Goal: Communication & Community: Participate in discussion

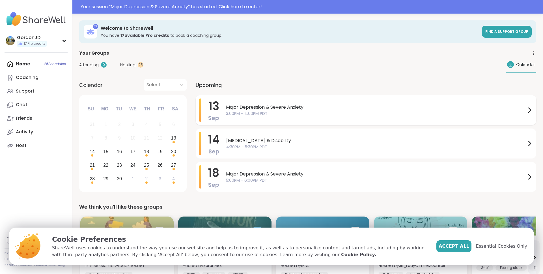
click at [250, 114] on span "3:00PM - 4:00PM PDT" at bounding box center [376, 114] width 300 height 6
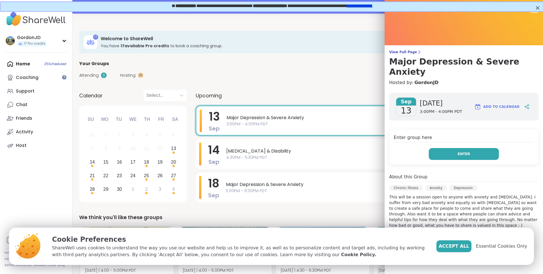
click at [454, 148] on button "Enter" at bounding box center [464, 154] width 70 height 12
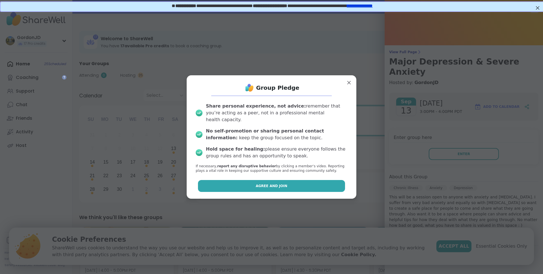
click at [260, 184] on span "Agree and Join" at bounding box center [272, 185] width 32 height 5
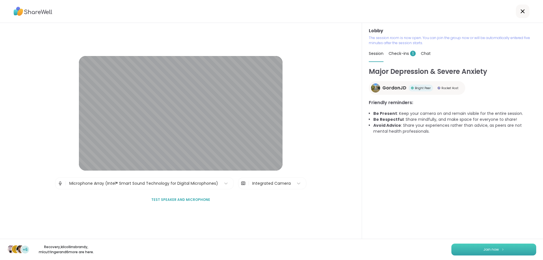
click at [517, 246] on button "Join now" at bounding box center [493, 249] width 85 height 12
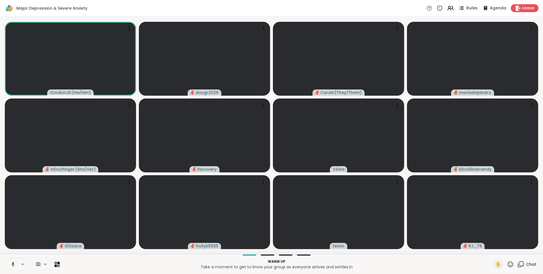
click at [470, 10] on span "Rules" at bounding box center [472, 8] width 12 height 6
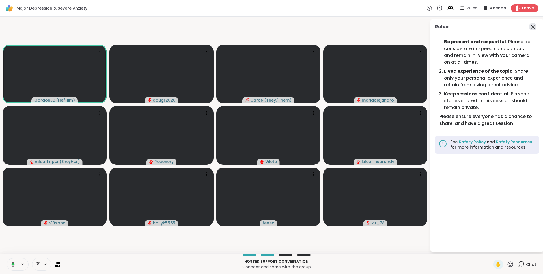
click at [535, 27] on icon at bounding box center [532, 26] width 7 height 7
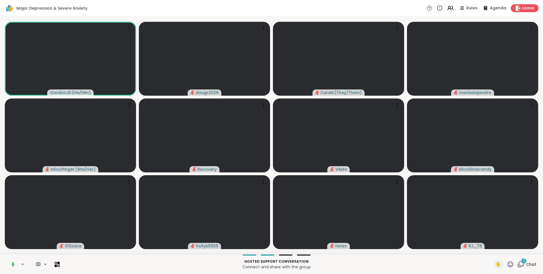
click at [525, 260] on span "2" at bounding box center [524, 260] width 2 height 5
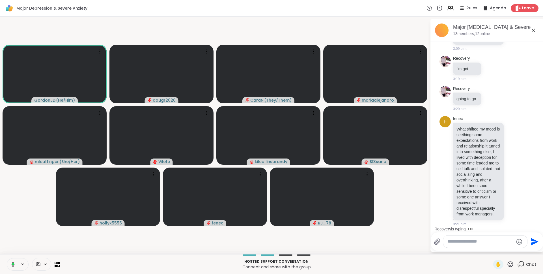
scroll to position [215, 0]
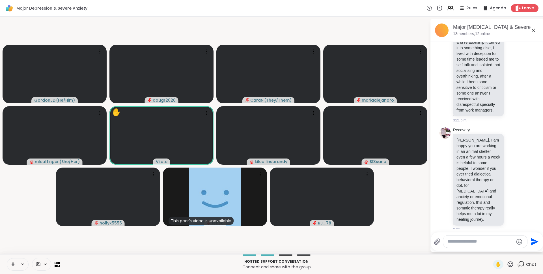
click at [533, 30] on icon at bounding box center [533, 30] width 3 height 3
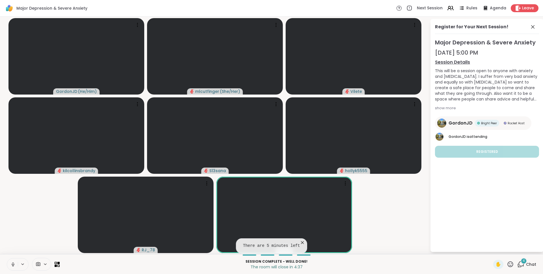
click at [299, 242] on icon at bounding box center [302, 243] width 6 height 6
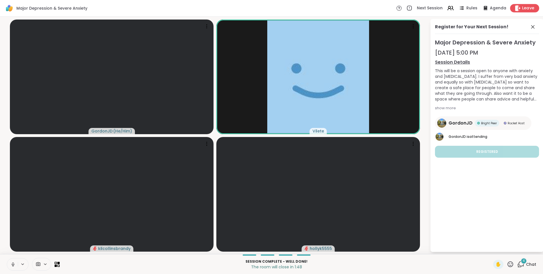
click at [529, 8] on span "Leave" at bounding box center [528, 8] width 12 height 6
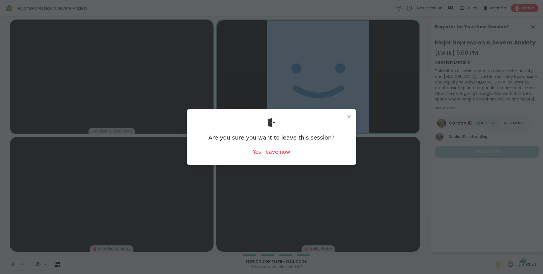
click at [279, 154] on div "Yes, leave now" at bounding box center [271, 151] width 37 height 7
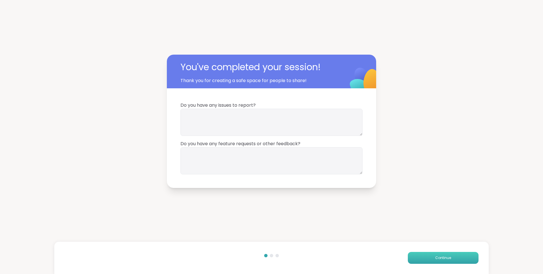
click at [427, 255] on button "Continue" at bounding box center [443, 258] width 71 height 12
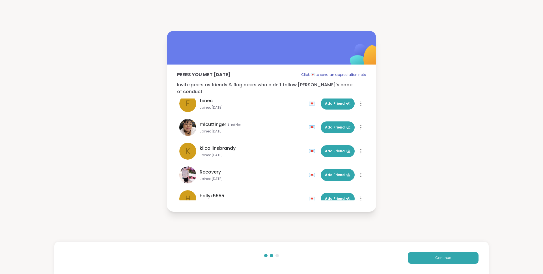
scroll to position [183, 0]
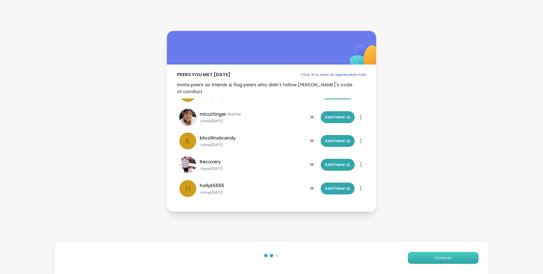
click at [415, 259] on button "Continue" at bounding box center [443, 258] width 71 height 12
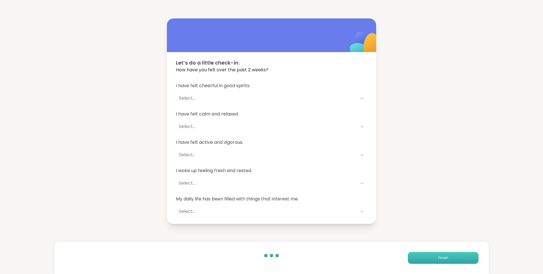
click at [415, 259] on button "Finish" at bounding box center [443, 258] width 71 height 12
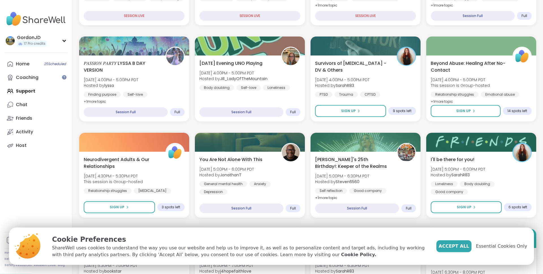
scroll to position [183, 0]
